Goal: Information Seeking & Learning: Learn about a topic

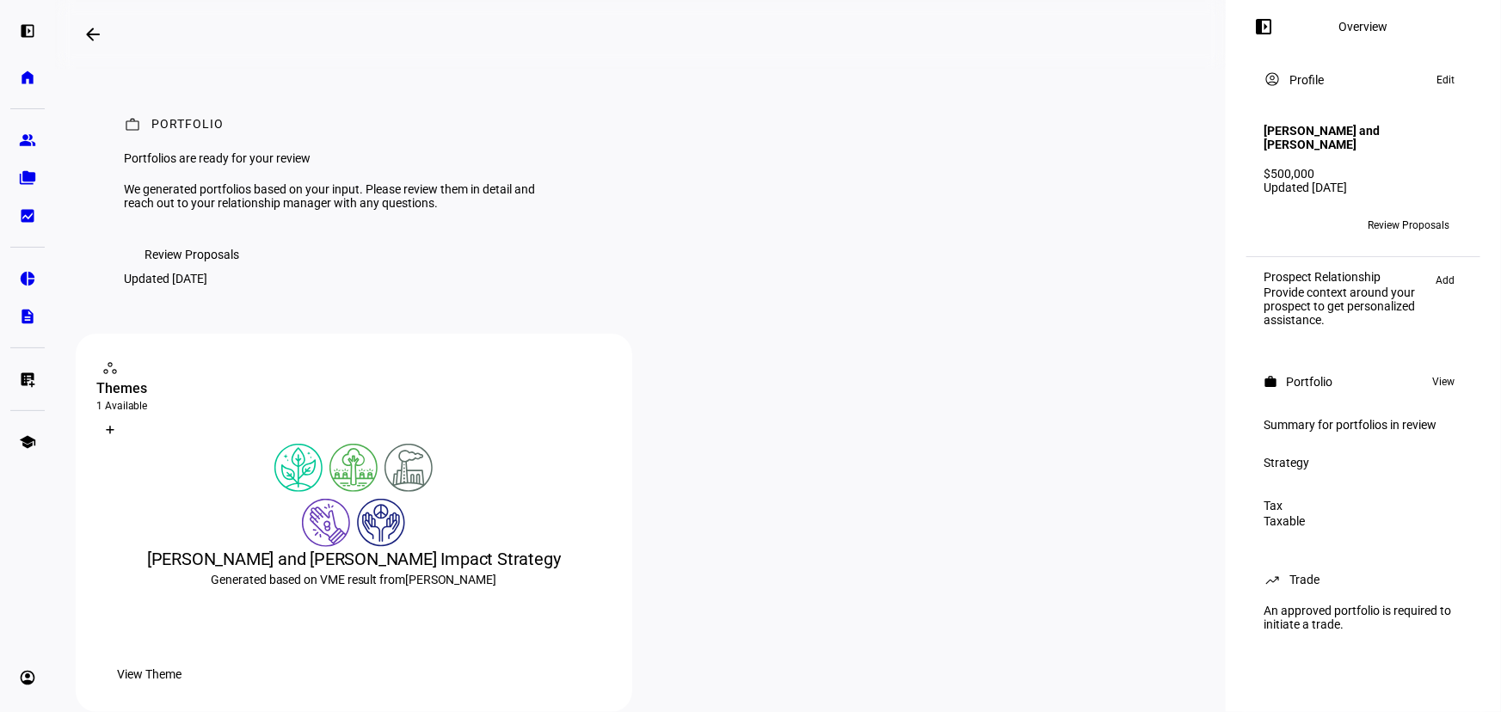
click at [179, 272] on span "Review Proposals" at bounding box center [192, 254] width 95 height 34
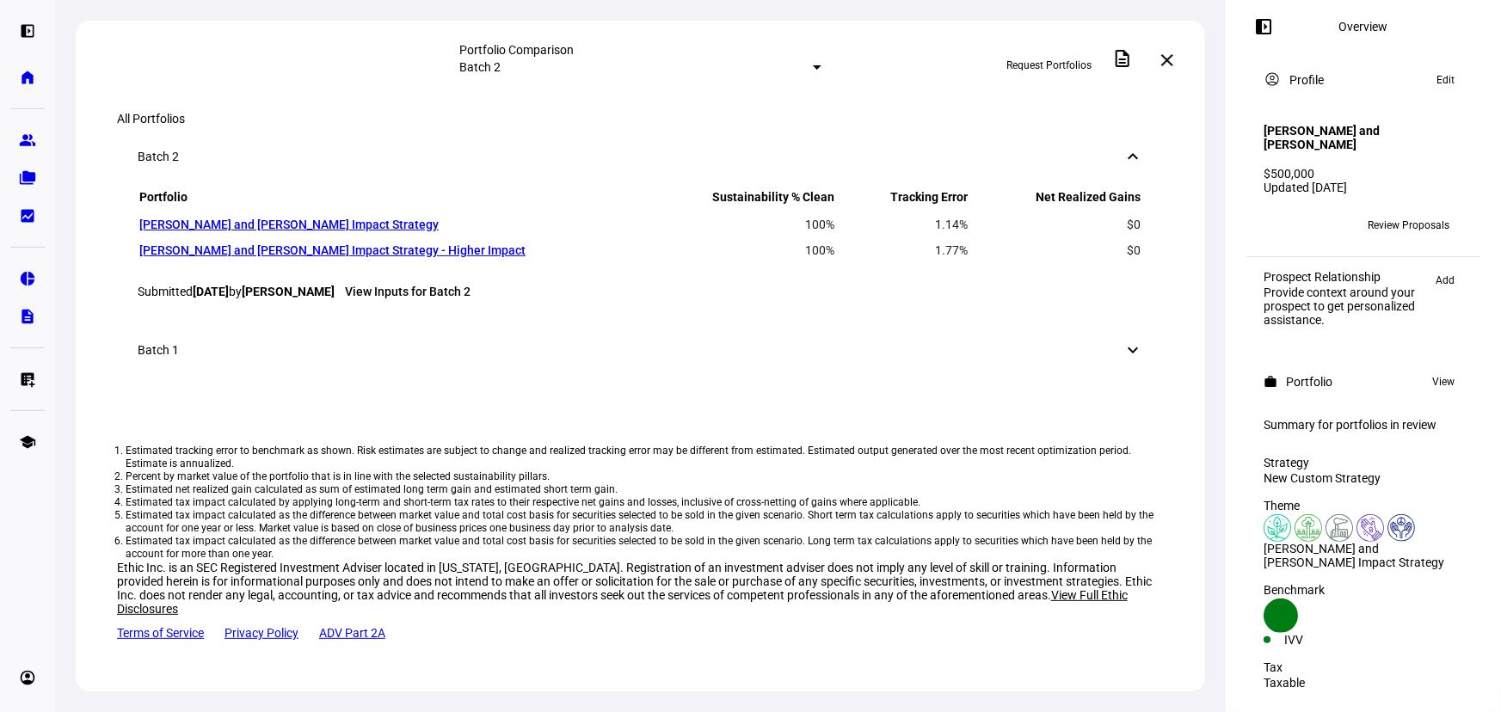
scroll to position [938, 0]
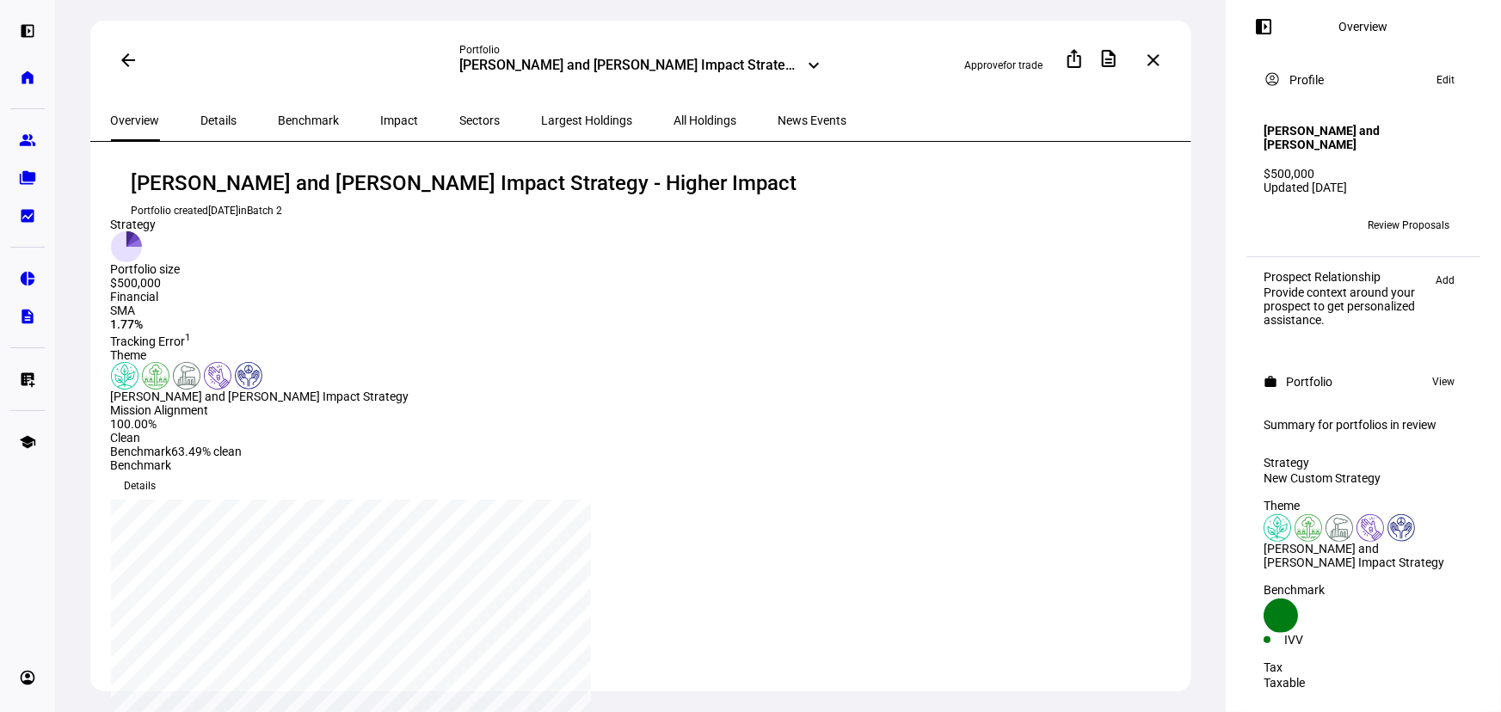
click at [675, 120] on span "All Holdings" at bounding box center [706, 120] width 63 height 12
